Goal: Task Accomplishment & Management: Complete application form

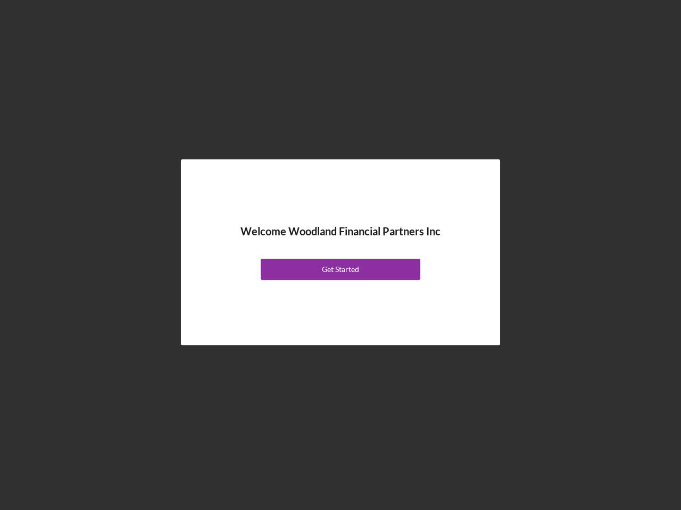
click at [340, 255] on div "Welcome Woodland Financial Partners Inc Get Started" at bounding box center [340, 252] width 266 height 133
click at [340, 270] on div "Get Started" at bounding box center [340, 269] width 37 height 21
